Goal: Navigation & Orientation: Find specific page/section

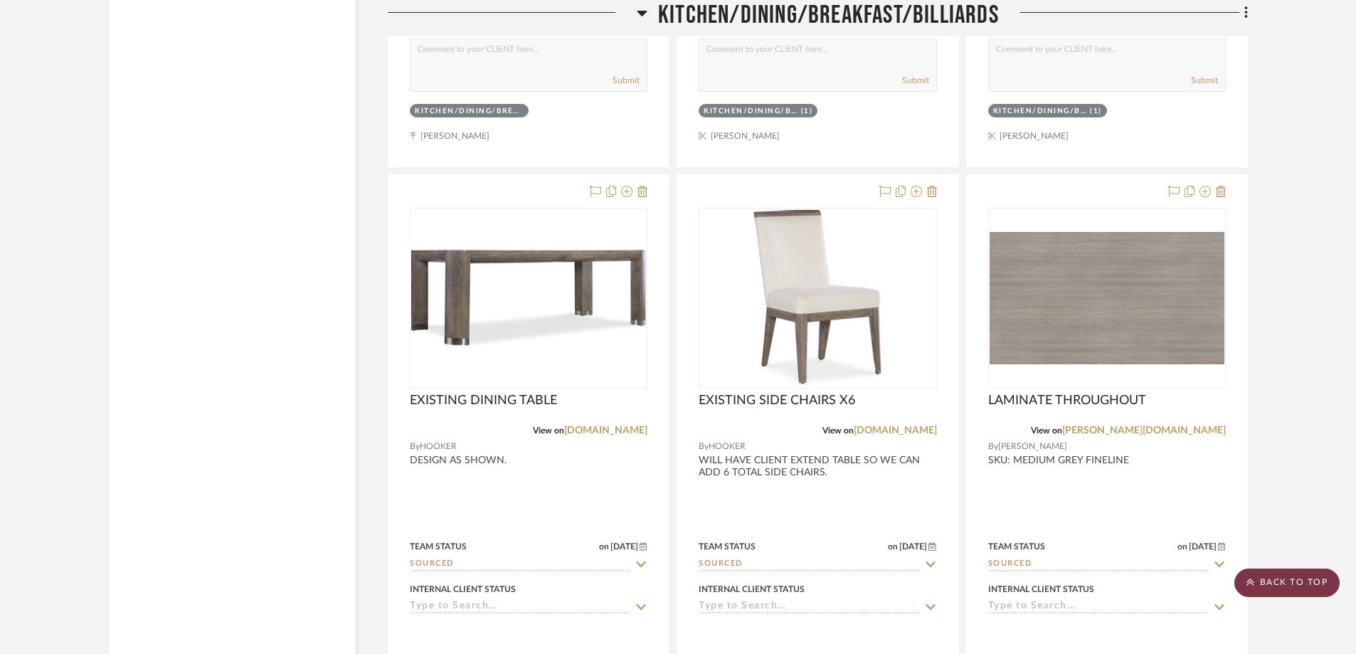
click at [1273, 583] on scroll-to-top-button "BACK TO TOP" at bounding box center [1287, 583] width 105 height 28
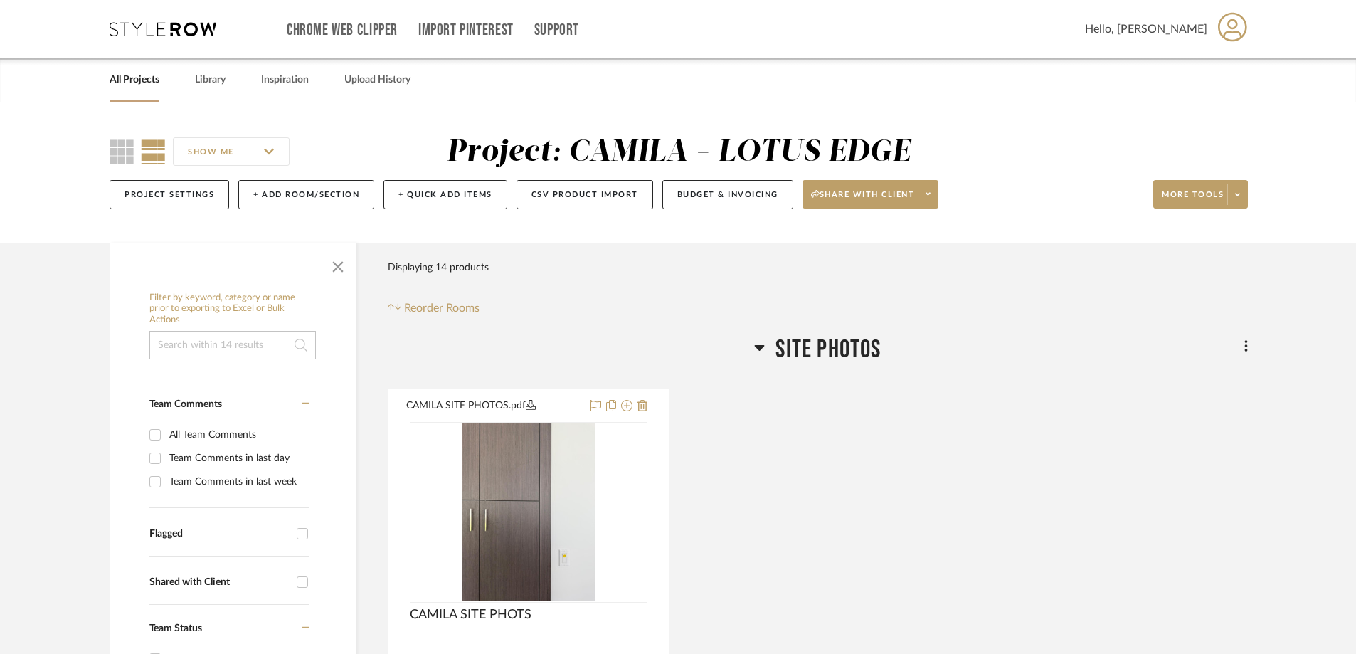
click at [131, 80] on link "All Projects" at bounding box center [135, 79] width 50 height 19
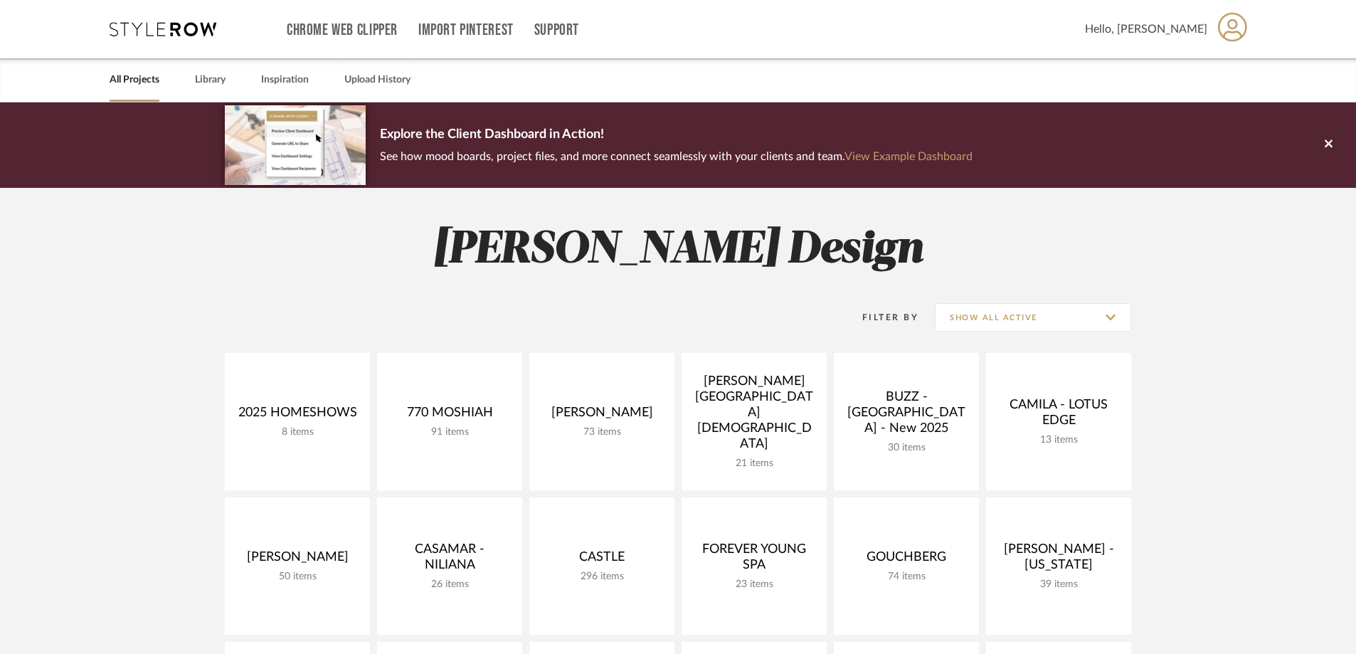
click at [1181, 401] on div "2025 HOMESHOWS 8 items View Budget Open Project 770 MOSHIAH 91 items View Budge…" at bounding box center [678, 642] width 1025 height 578
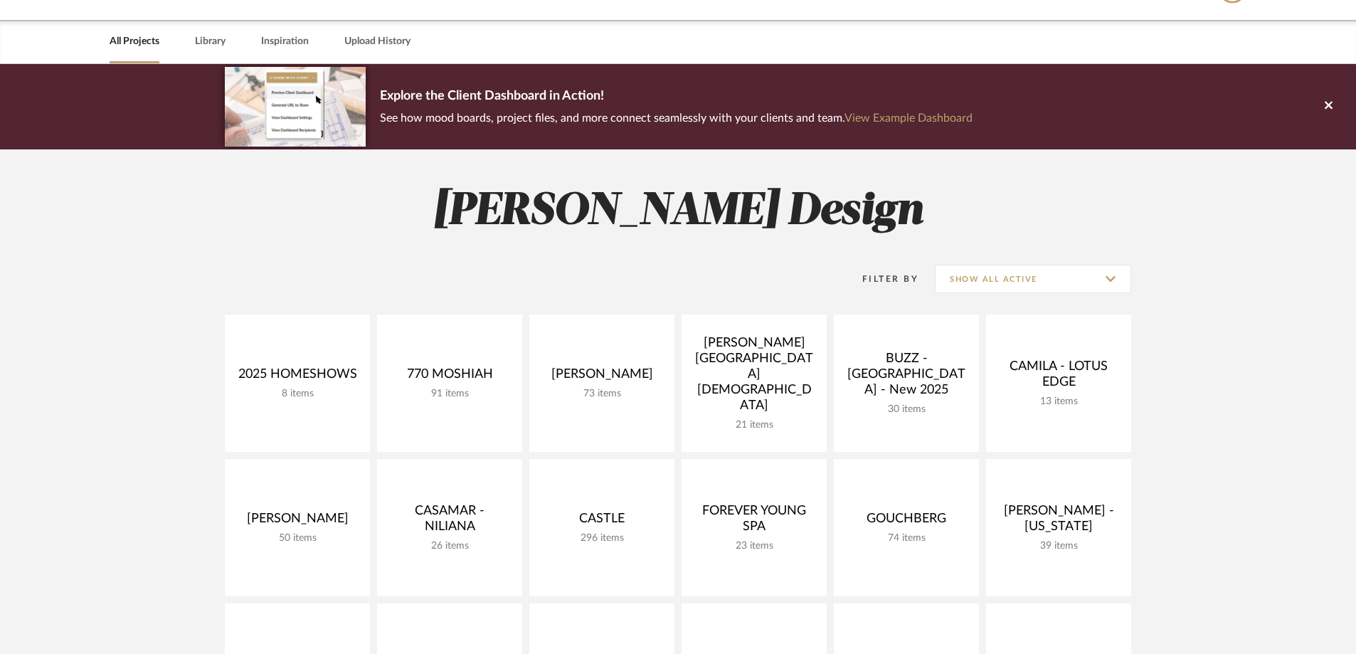
scroll to position [71, 0]
